Goal: Book appointment/travel/reservation

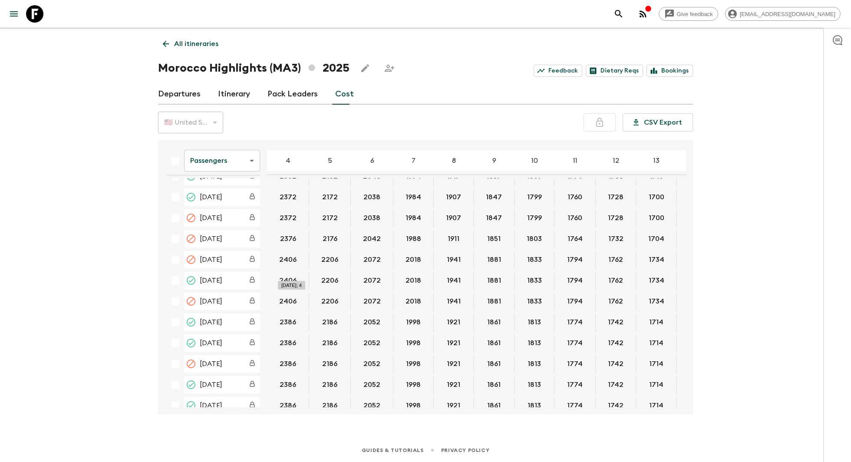
scroll to position [260, 0]
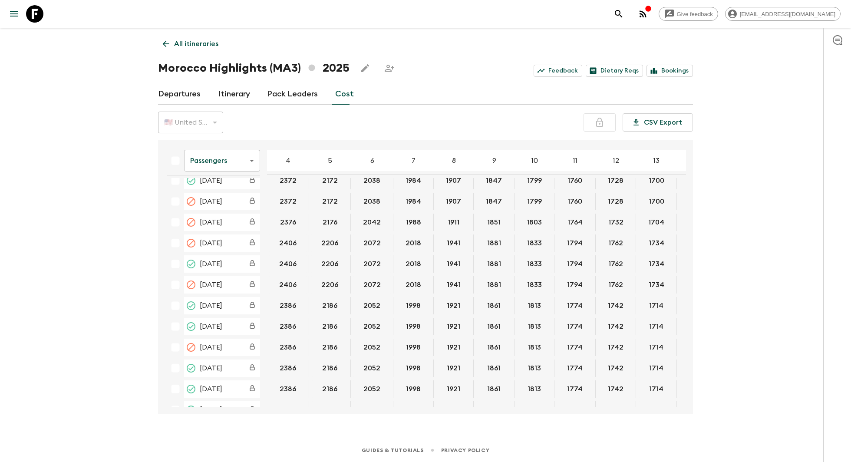
click at [185, 94] on link "Departures" at bounding box center [179, 94] width 43 height 21
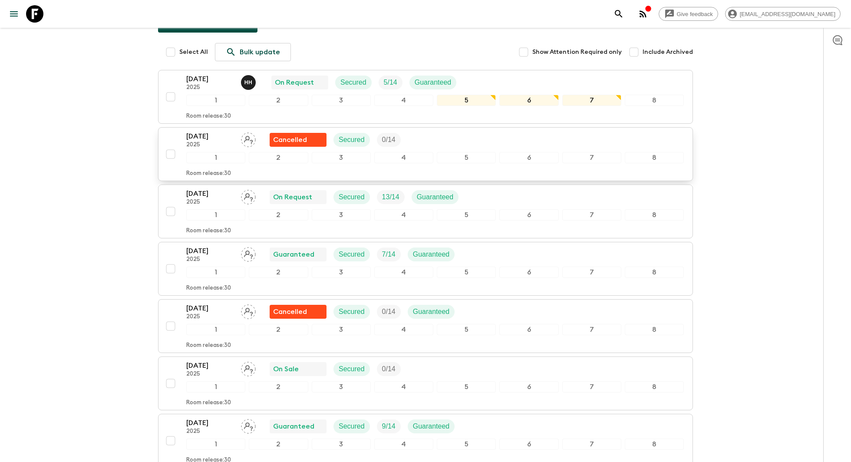
scroll to position [116, 0]
click at [325, 265] on div "3" at bounding box center [341, 270] width 59 height 11
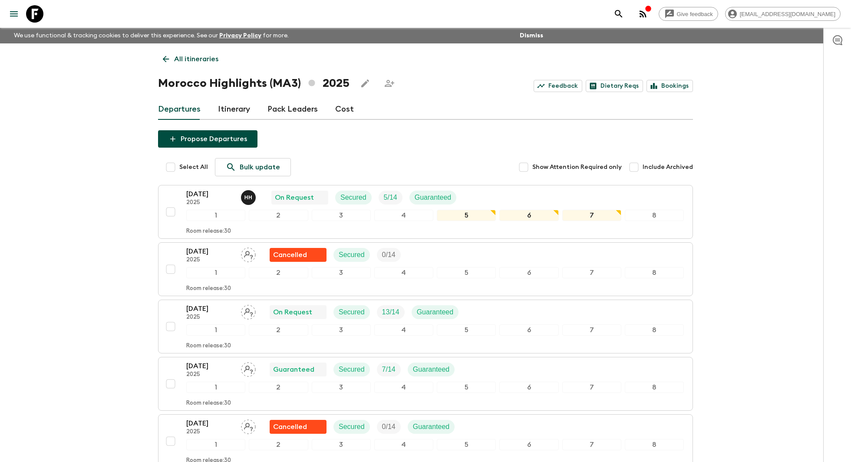
click at [295, 114] on link "Pack Leaders" at bounding box center [292, 109] width 50 height 21
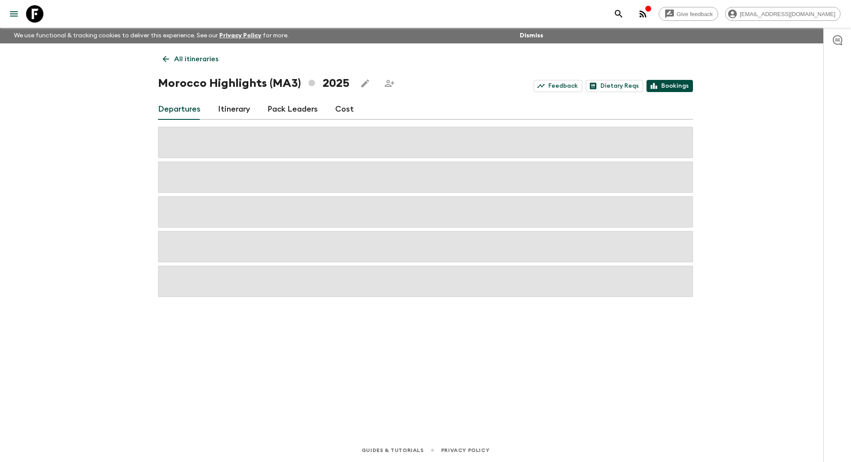
click at [662, 84] on link "Bookings" at bounding box center [670, 86] width 46 height 12
